Goal: Task Accomplishment & Management: Use online tool/utility

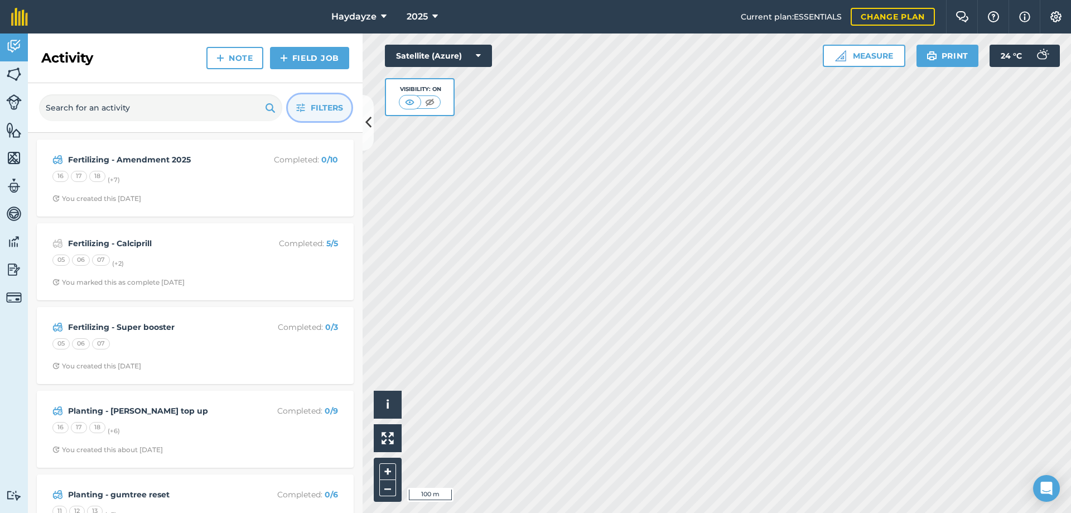
click at [329, 104] on span "Filters" at bounding box center [327, 108] width 32 height 12
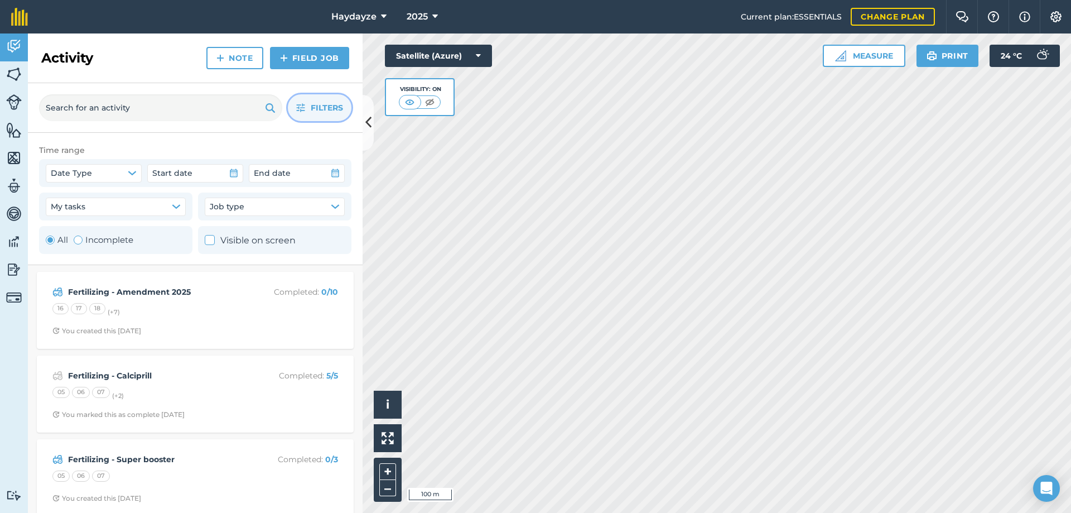
click at [77, 240] on div "Toggle Activity" at bounding box center [78, 239] width 9 height 9
radio input "false"
radio input "true"
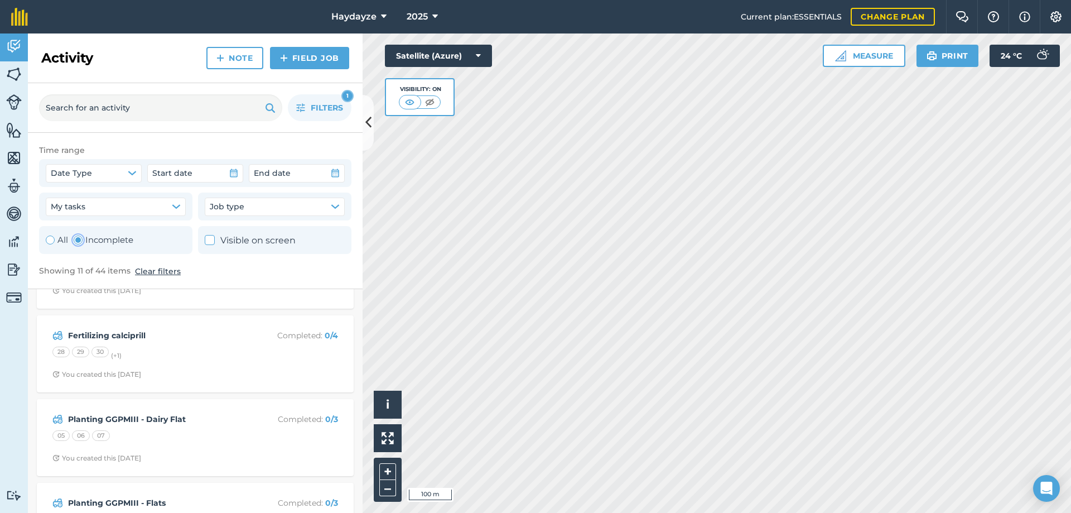
scroll to position [546, 0]
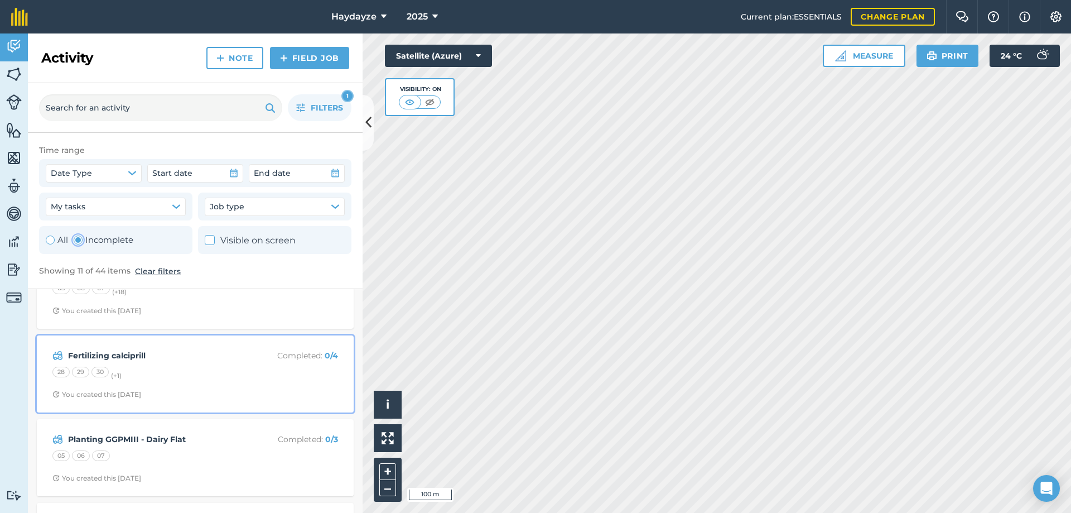
click at [104, 353] on strong "Fertilizing calciprill" at bounding box center [156, 355] width 177 height 12
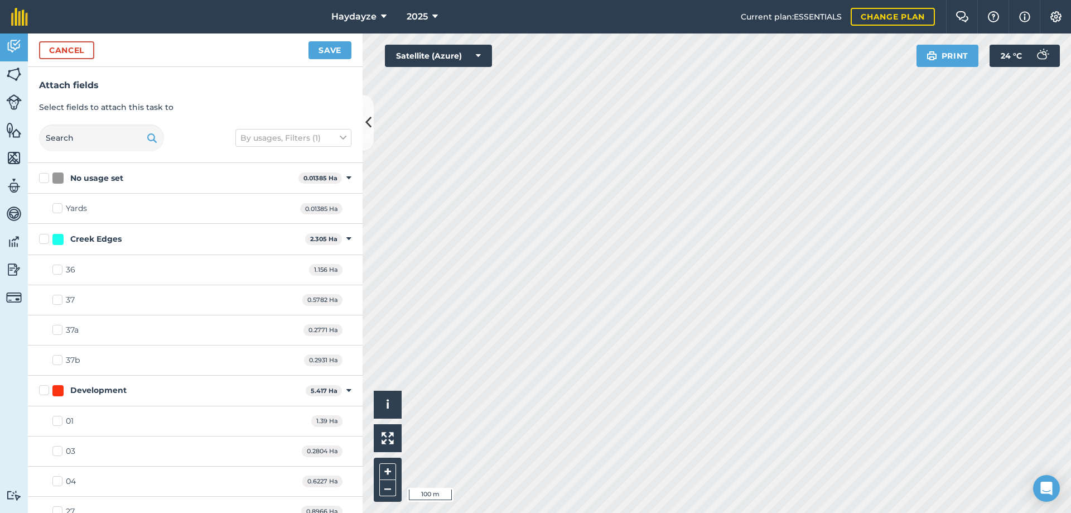
checkbox input "true"
checkbox input "false"
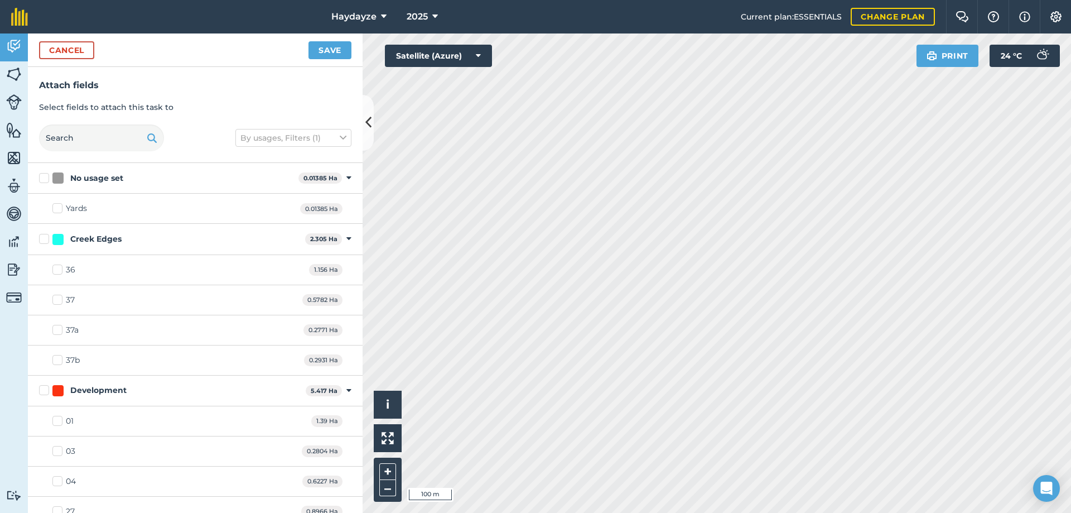
checkbox input "false"
click at [329, 48] on button "Save" at bounding box center [329, 50] width 43 height 18
